Goal: Task Accomplishment & Management: Manage account settings

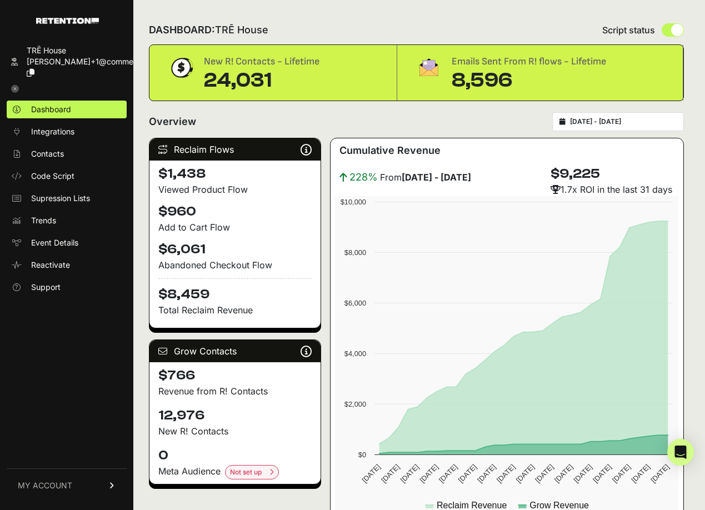
click at [566, 122] on div "[DATE] - [DATE]" at bounding box center [618, 121] width 132 height 19
click at [589, 122] on input "[DATE] - [DATE]" at bounding box center [623, 121] width 107 height 9
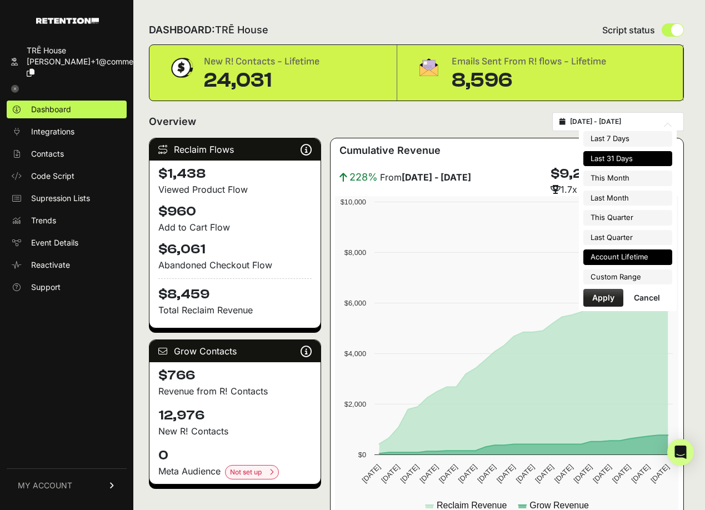
click at [627, 263] on li "Account Lifetime" at bounding box center [627, 257] width 89 height 16
type input "[DATE] - [DATE]"
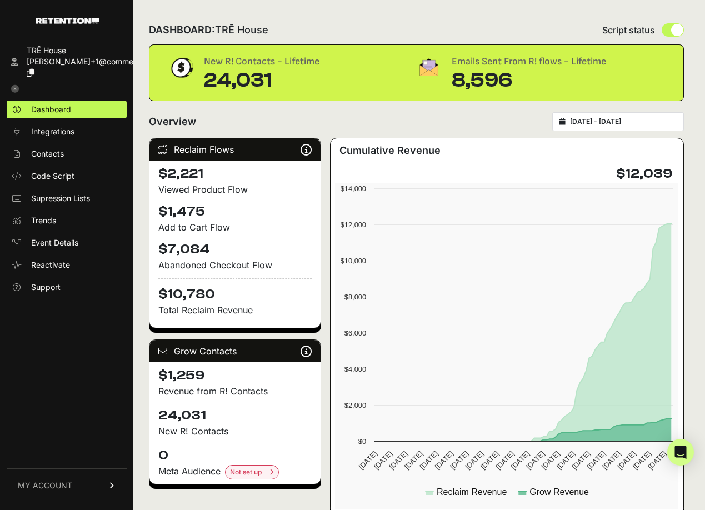
click at [15, 85] on icon at bounding box center [15, 89] width 8 height 8
